Goal: Book appointment/travel/reservation

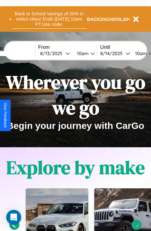
click at [49, 19] on button "Back to School savings of 20% in select cities! Ends [DATE] 10am PT. Use code:" at bounding box center [49, 18] width 75 height 19
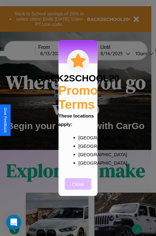
click at [78, 188] on button "Close" at bounding box center [78, 184] width 26 height 12
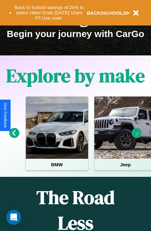
scroll to position [96, 0]
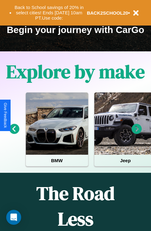
click at [137, 133] on icon at bounding box center [137, 129] width 10 height 10
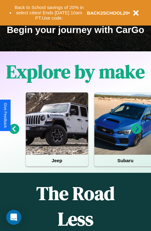
click at [14, 133] on icon at bounding box center [14, 129] width 10 height 10
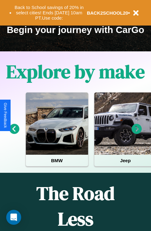
click at [14, 133] on icon at bounding box center [14, 129] width 10 height 10
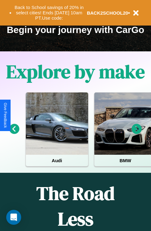
click at [137, 133] on icon at bounding box center [137, 129] width 10 height 10
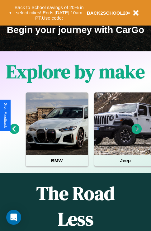
click at [137, 133] on icon at bounding box center [137, 129] width 10 height 10
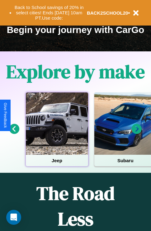
click at [57, 133] on div at bounding box center [57, 124] width 62 height 62
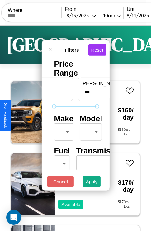
scroll to position [18, 0]
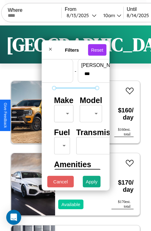
click at [63, 112] on body "CarGo Where From [DATE] 10am Until [DATE] 10am Become a Host Login Sign Up [GEO…" at bounding box center [75, 128] width 151 height 257
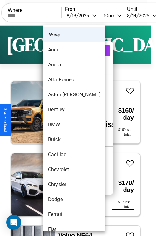
click at [62, 65] on li "Acura" at bounding box center [74, 64] width 62 height 15
type input "*****"
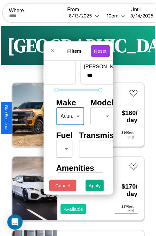
scroll to position [50, 0]
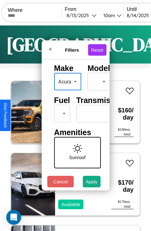
click at [61, 112] on body "CarGo Where From [DATE] 10am Until [DATE] 10am Become a Host Login Sign Up [GEO…" at bounding box center [75, 128] width 151 height 257
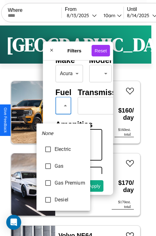
type input "***"
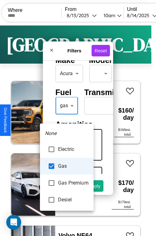
click at [66, 115] on div at bounding box center [78, 118] width 156 height 236
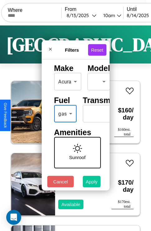
click at [92, 183] on button "Apply" at bounding box center [92, 182] width 18 height 12
